Goal: Task Accomplishment & Management: Use online tool/utility

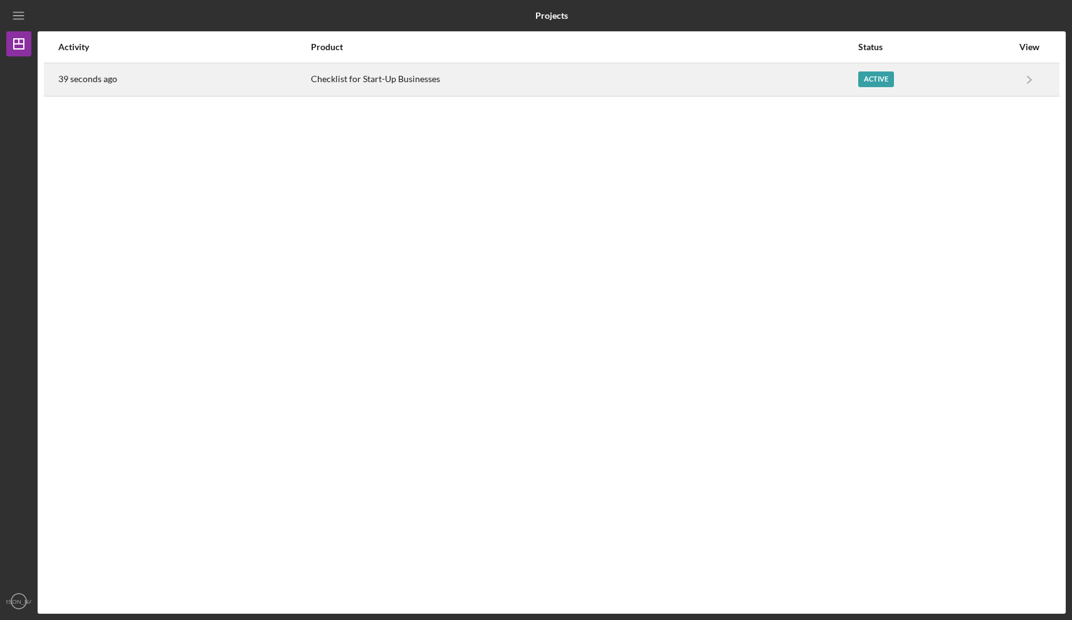
click at [859, 85] on div "Active" at bounding box center [876, 79] width 36 height 16
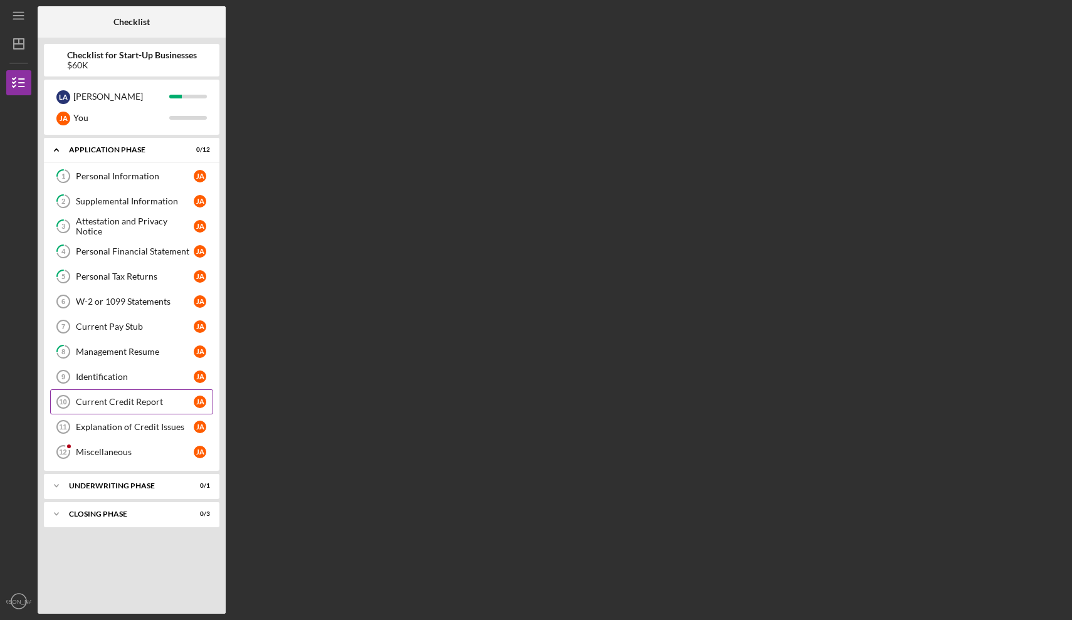
click at [134, 402] on div "Current Credit Report" at bounding box center [135, 402] width 118 height 10
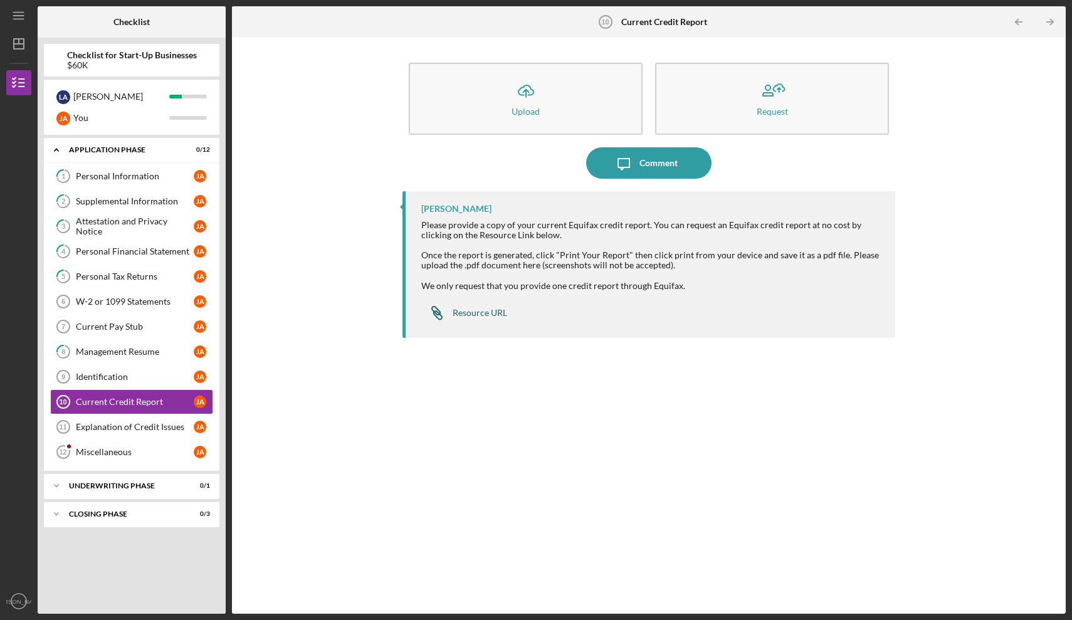
click at [485, 310] on div "Resource URL" at bounding box center [480, 313] width 55 height 10
